Goal: Contribute content

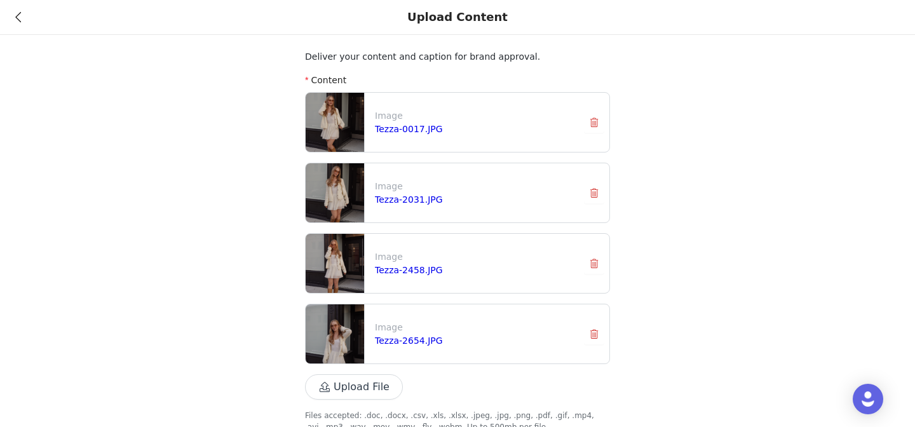
scroll to position [67, 0]
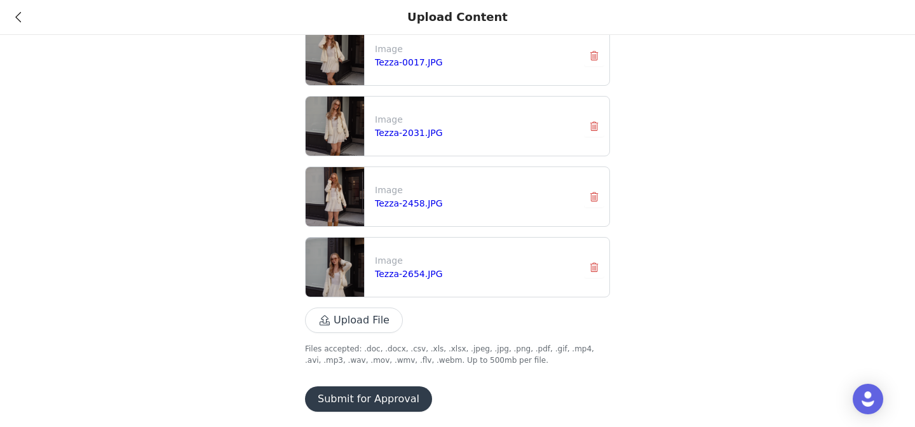
click at [374, 408] on button "Submit for Approval" at bounding box center [368, 398] width 127 height 25
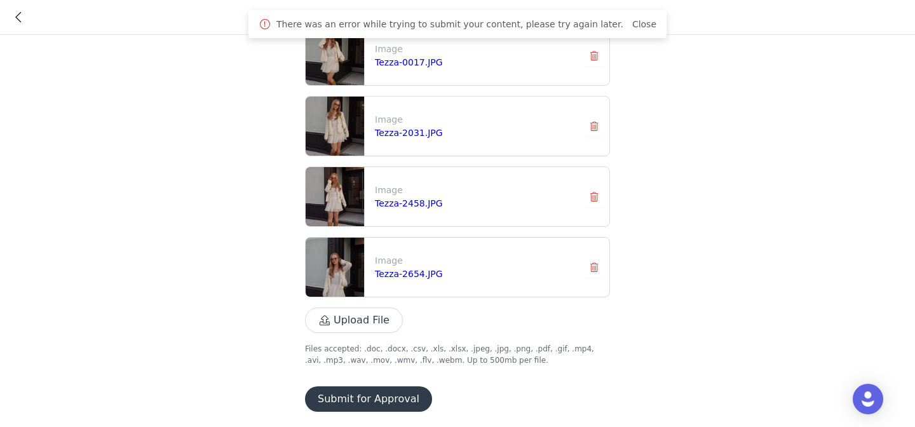
scroll to position [0, 0]
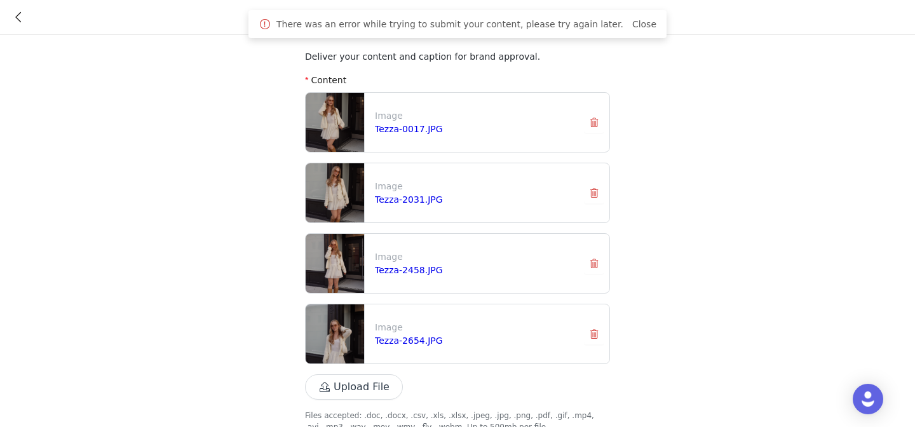
click at [12, 20] on div "Upload Content" at bounding box center [457, 17] width 915 height 35
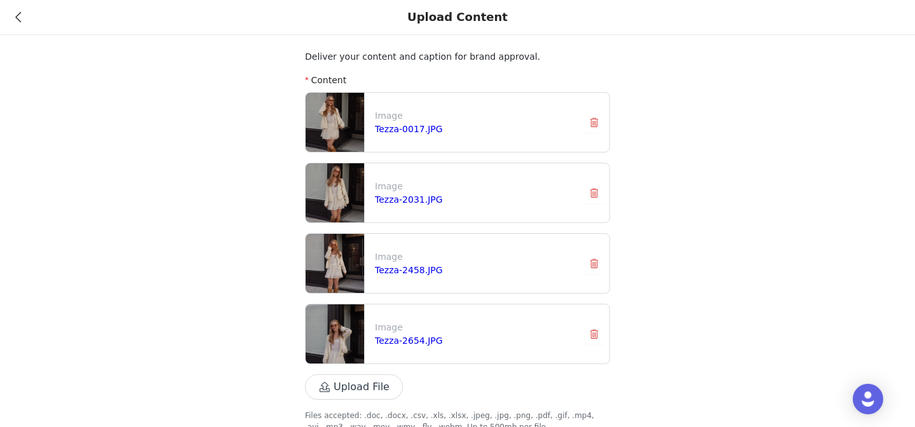
click at [15, 20] on icon at bounding box center [18, 17] width 6 height 9
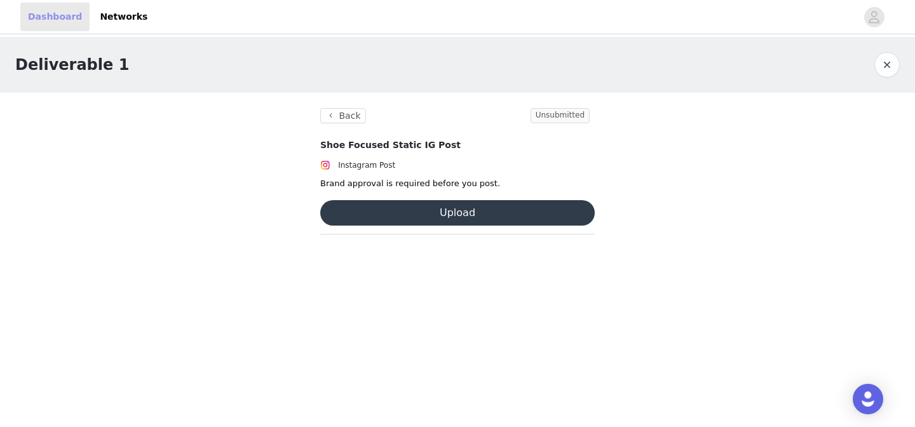
click at [50, 12] on link "Dashboard" at bounding box center [54, 17] width 69 height 29
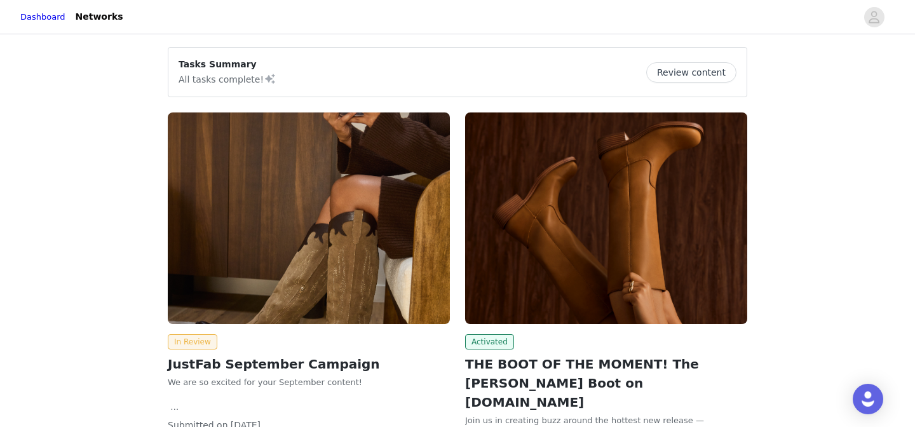
click at [268, 220] on img at bounding box center [309, 218] width 282 height 212
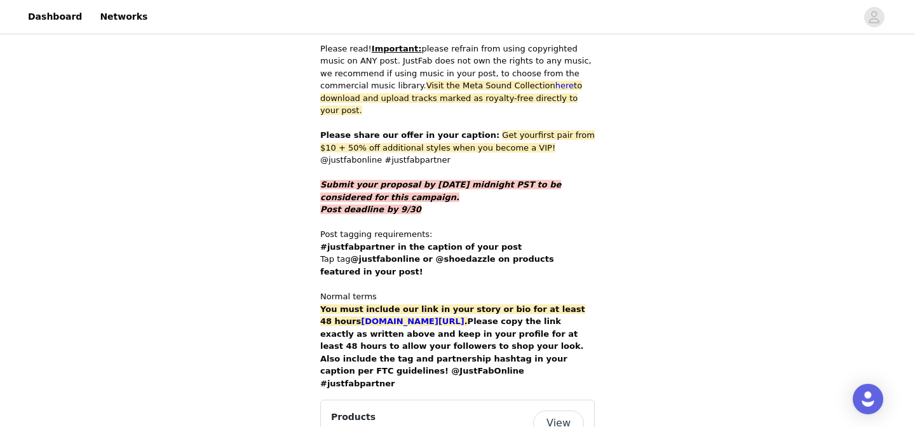
scroll to position [830, 0]
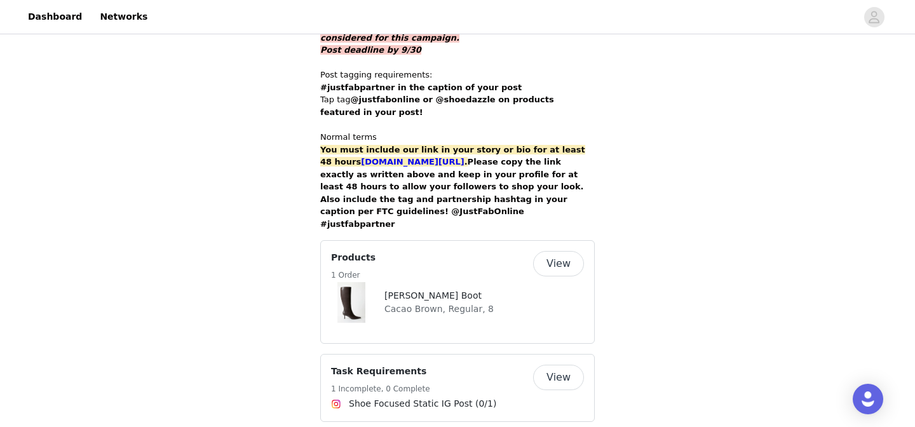
click at [391, 289] on h4 "[PERSON_NAME] Boot" at bounding box center [438, 295] width 109 height 13
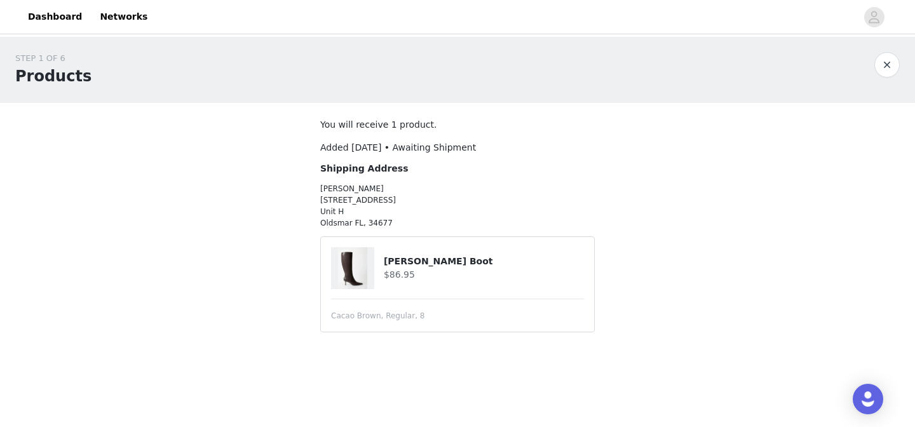
click at [391, 258] on h4 "[PERSON_NAME] Boot" at bounding box center [484, 261] width 200 height 13
